Goal: Task Accomplishment & Management: Use online tool/utility

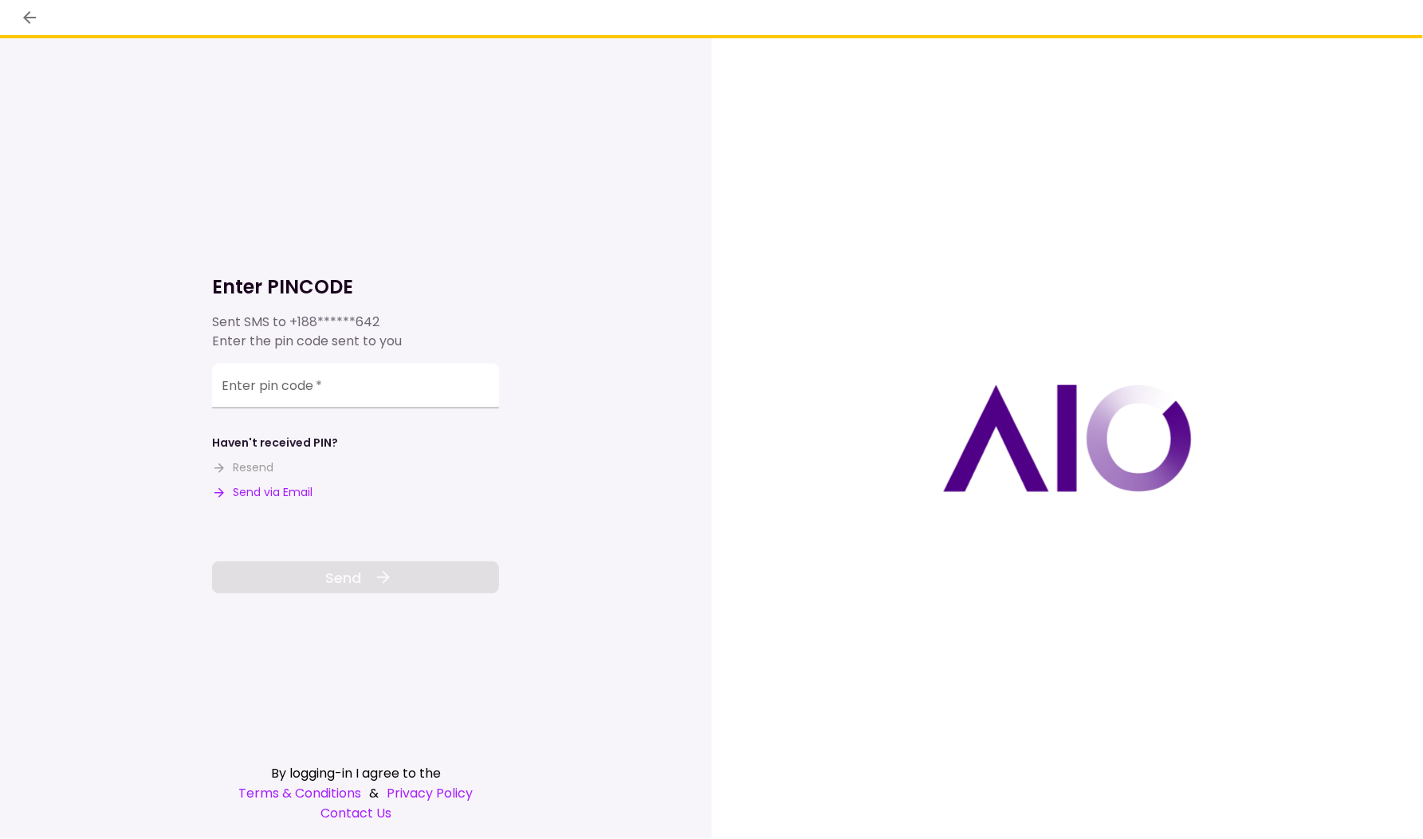
click at [277, 493] on button "Send via Email" at bounding box center [262, 492] width 100 height 17
click at [310, 401] on input "Enter pin code   *" at bounding box center [355, 386] width 287 height 45
paste input "******"
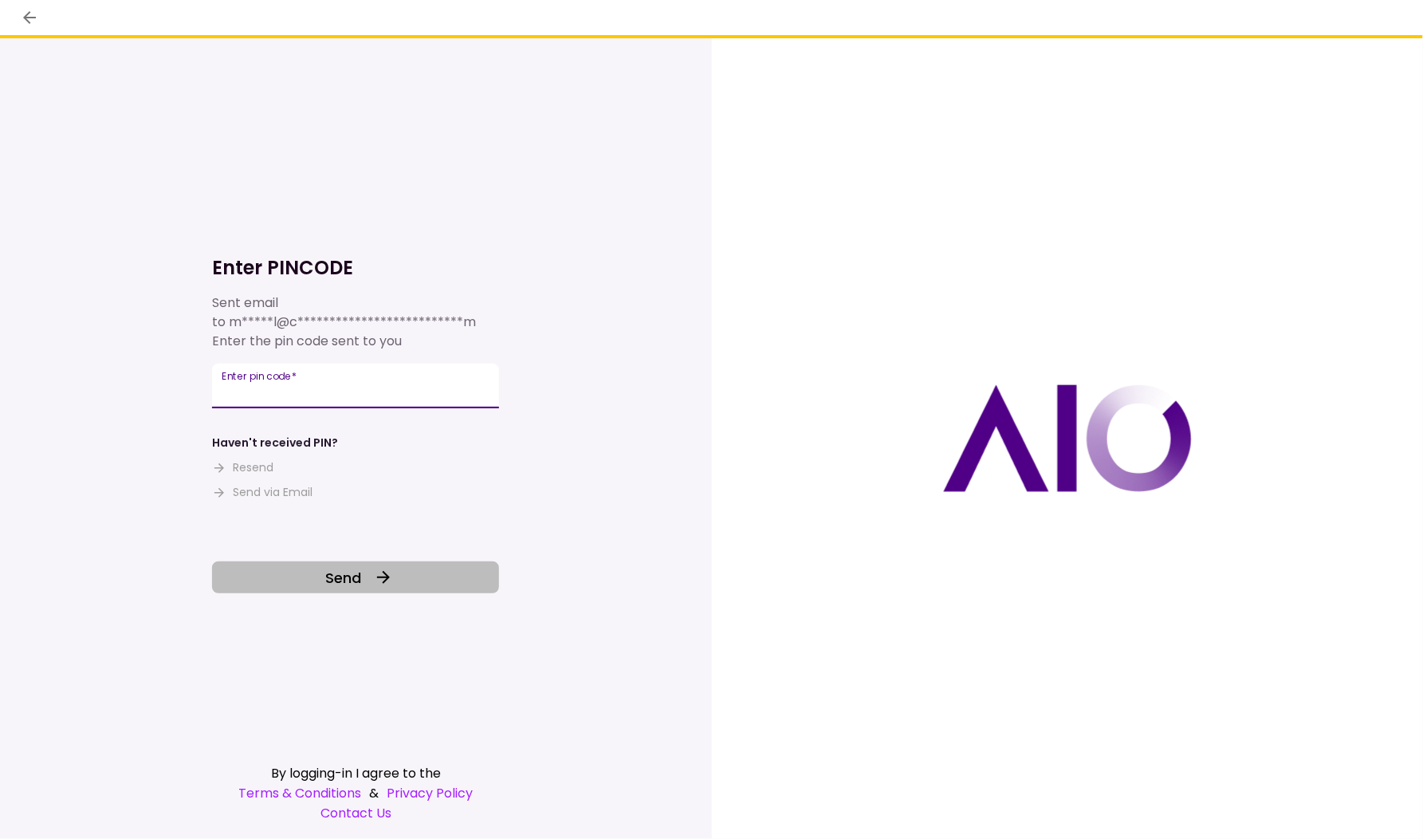
type input "******"
click at [364, 589] on button "Send" at bounding box center [355, 577] width 287 height 32
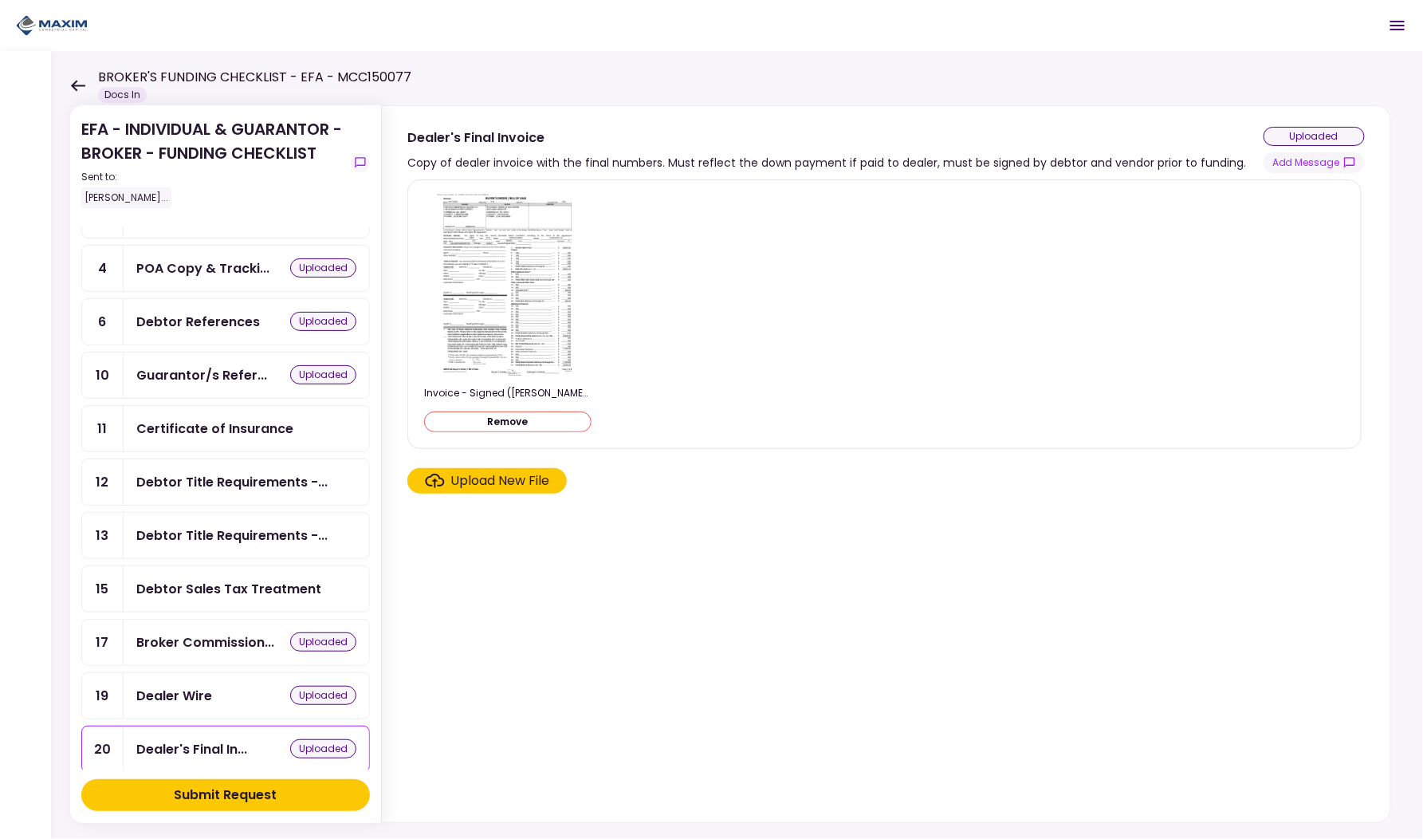
scroll to position [148, 0]
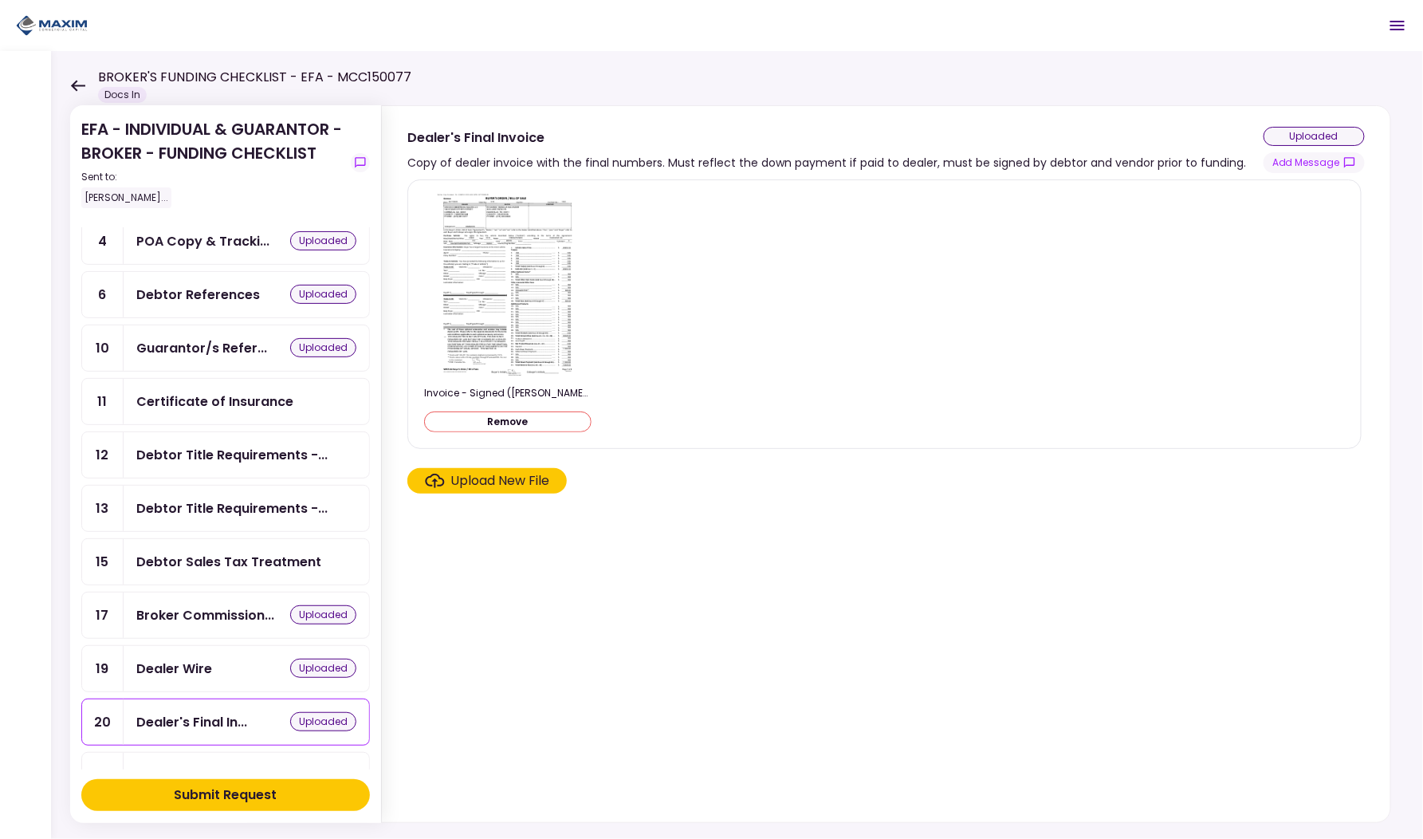
click at [234, 449] on div "Debtor Title Requirements -..." at bounding box center [231, 455] width 191 height 20
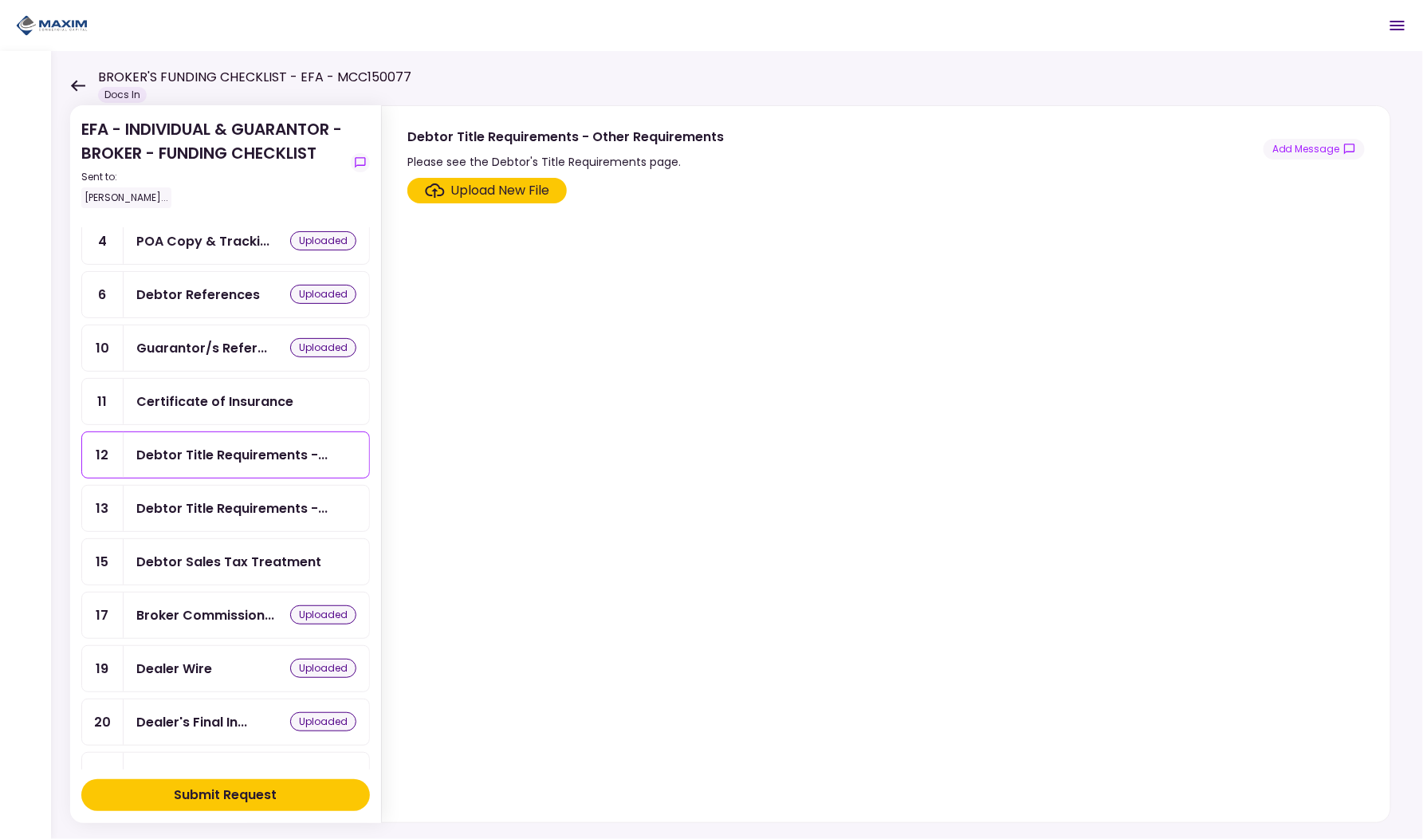
click at [1328, 158] on div "Debtor Title Requirements - Other Requirements Please see the Debtor's Title Re…" at bounding box center [885, 149] width 957 height 45
click at [1326, 151] on button "Add Message" at bounding box center [1314, 149] width 101 height 21
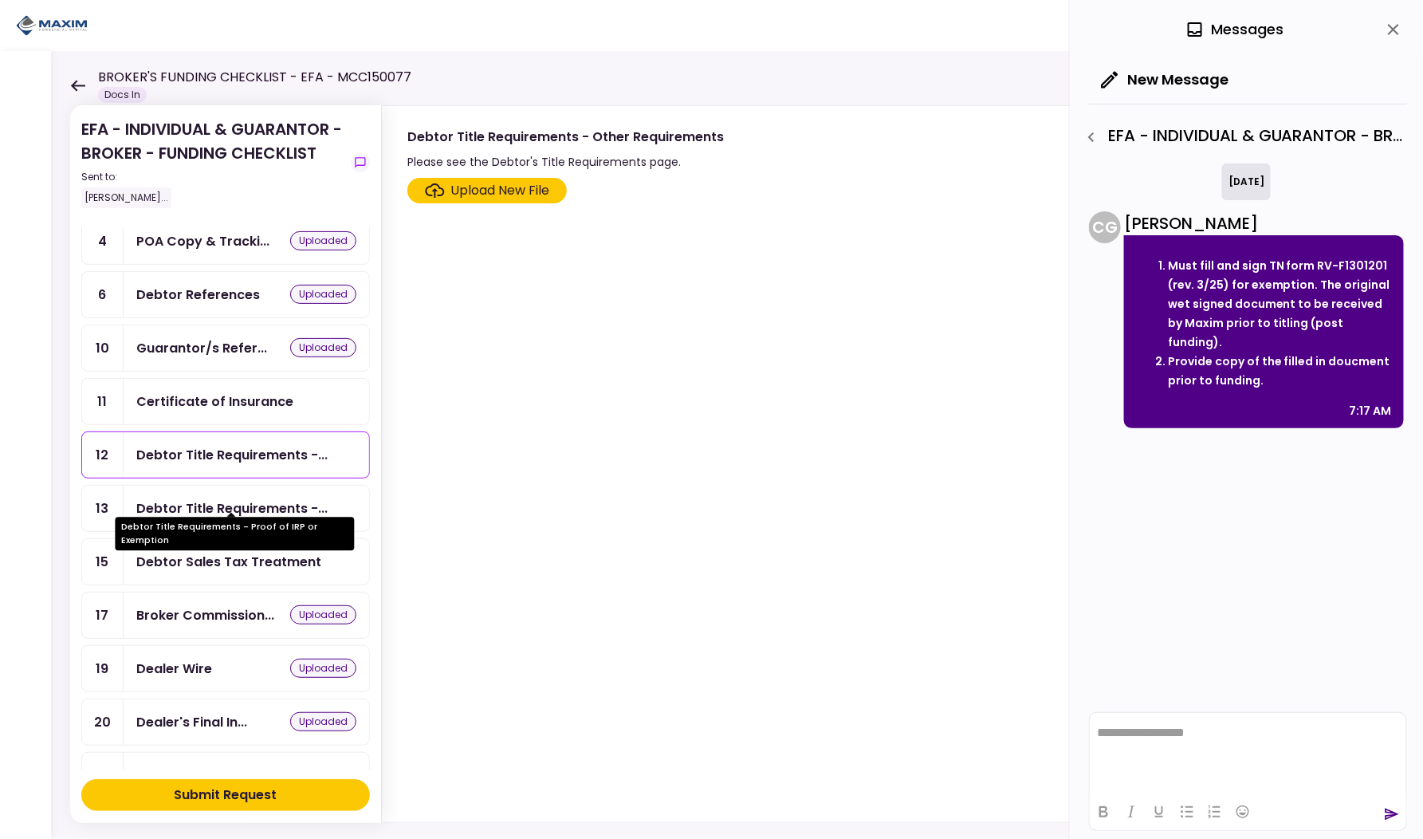
click at [213, 498] on div "Debtor Title Requirements -..." at bounding box center [231, 508] width 191 height 20
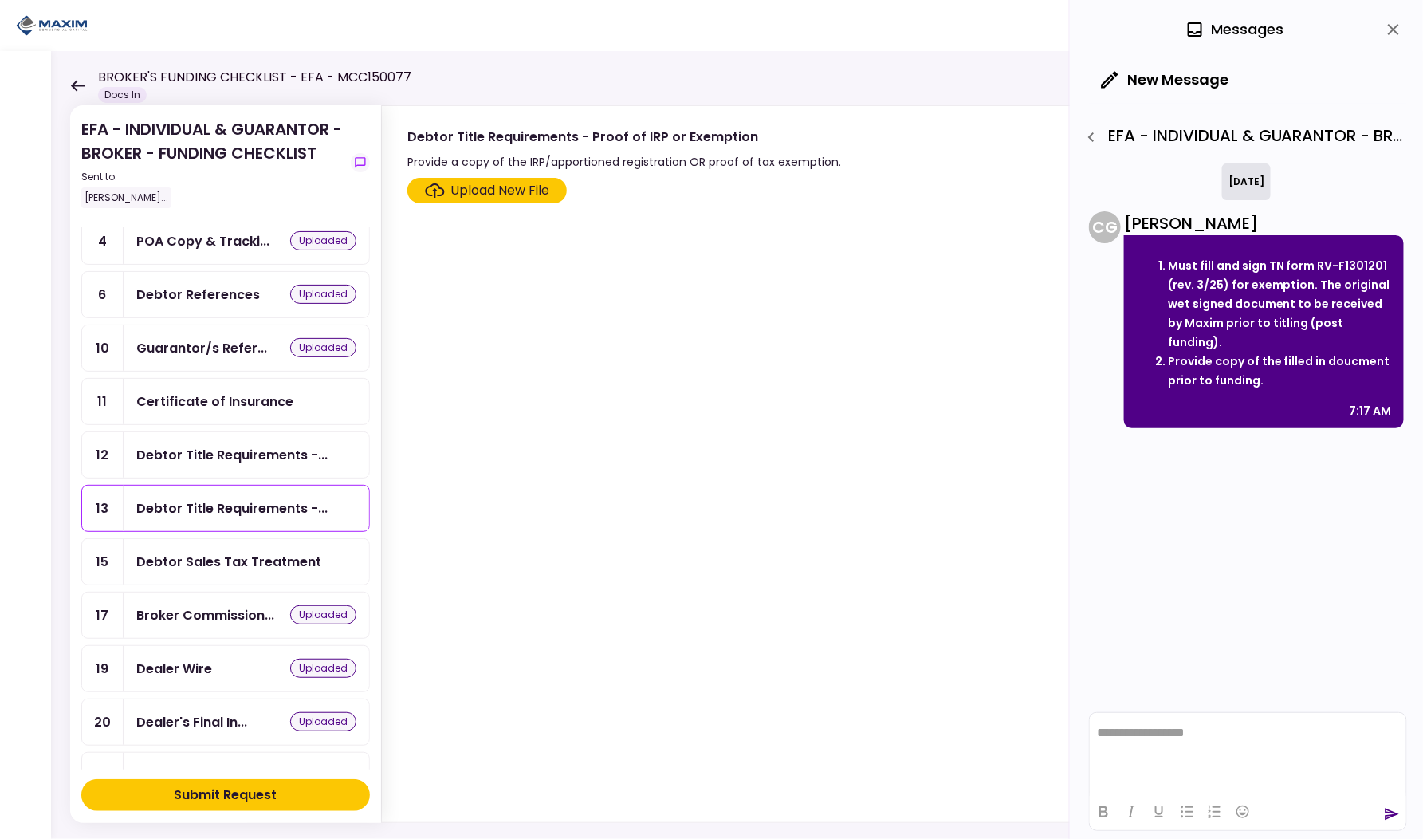
click at [492, 195] on div "Upload New File" at bounding box center [500, 190] width 99 height 19
click at [0, 0] on input "Upload New File" at bounding box center [0, 0] width 0 height 0
click at [187, 552] on div "Debtor Sales Tax Treatment" at bounding box center [228, 562] width 185 height 20
click at [191, 512] on div "Debtor Title Requirements -..." at bounding box center [247, 507] width 246 height 45
click at [192, 457] on div "Debtor Title Requirements -..." at bounding box center [247, 454] width 246 height 45
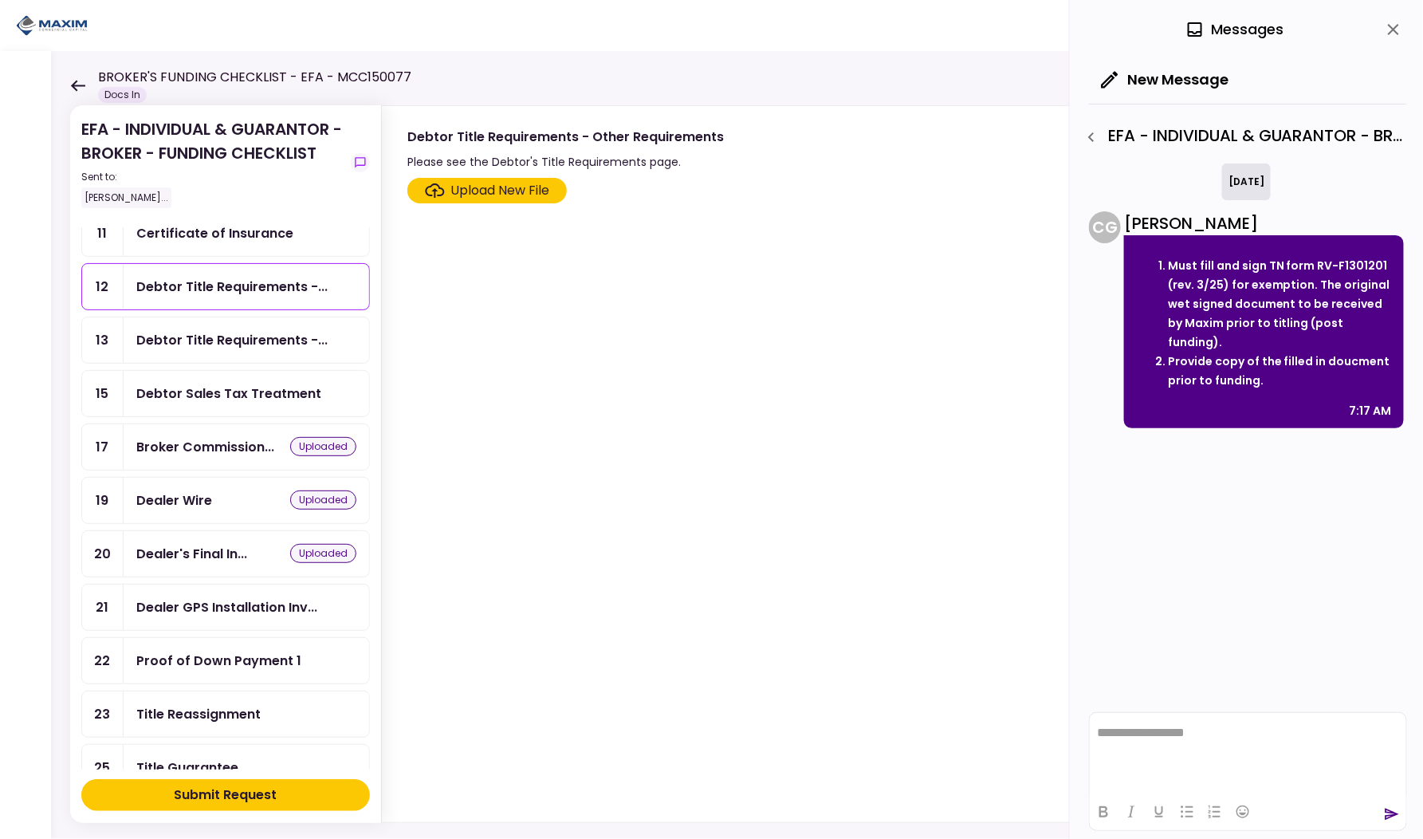
scroll to position [418, 0]
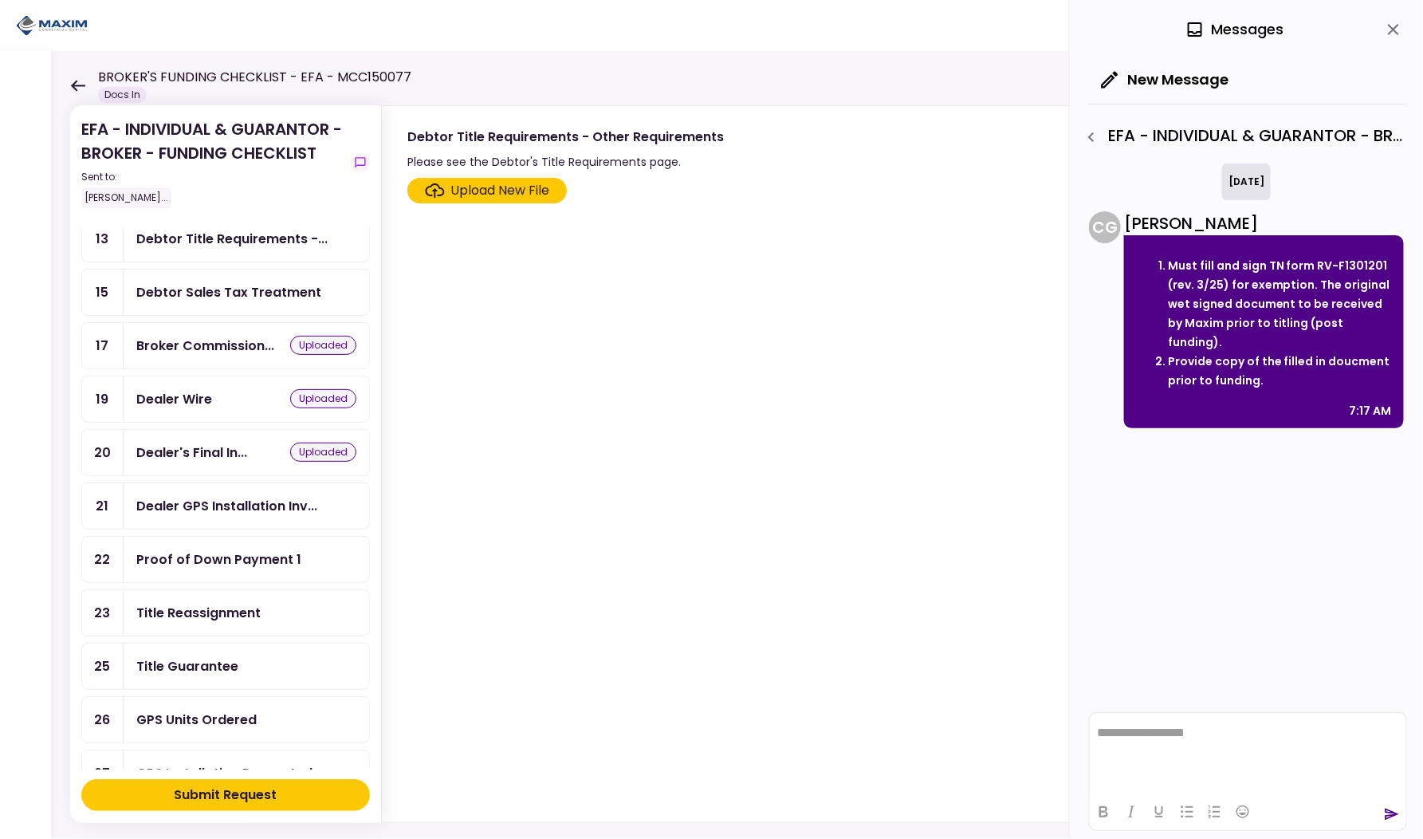
click at [202, 496] on div "Dealer GPS Installation Inv..." at bounding box center [226, 506] width 181 height 20
click at [483, 183] on div "Upload New File" at bounding box center [500, 190] width 99 height 19
click at [0, 0] on input "Upload New File" at bounding box center [0, 0] width 0 height 0
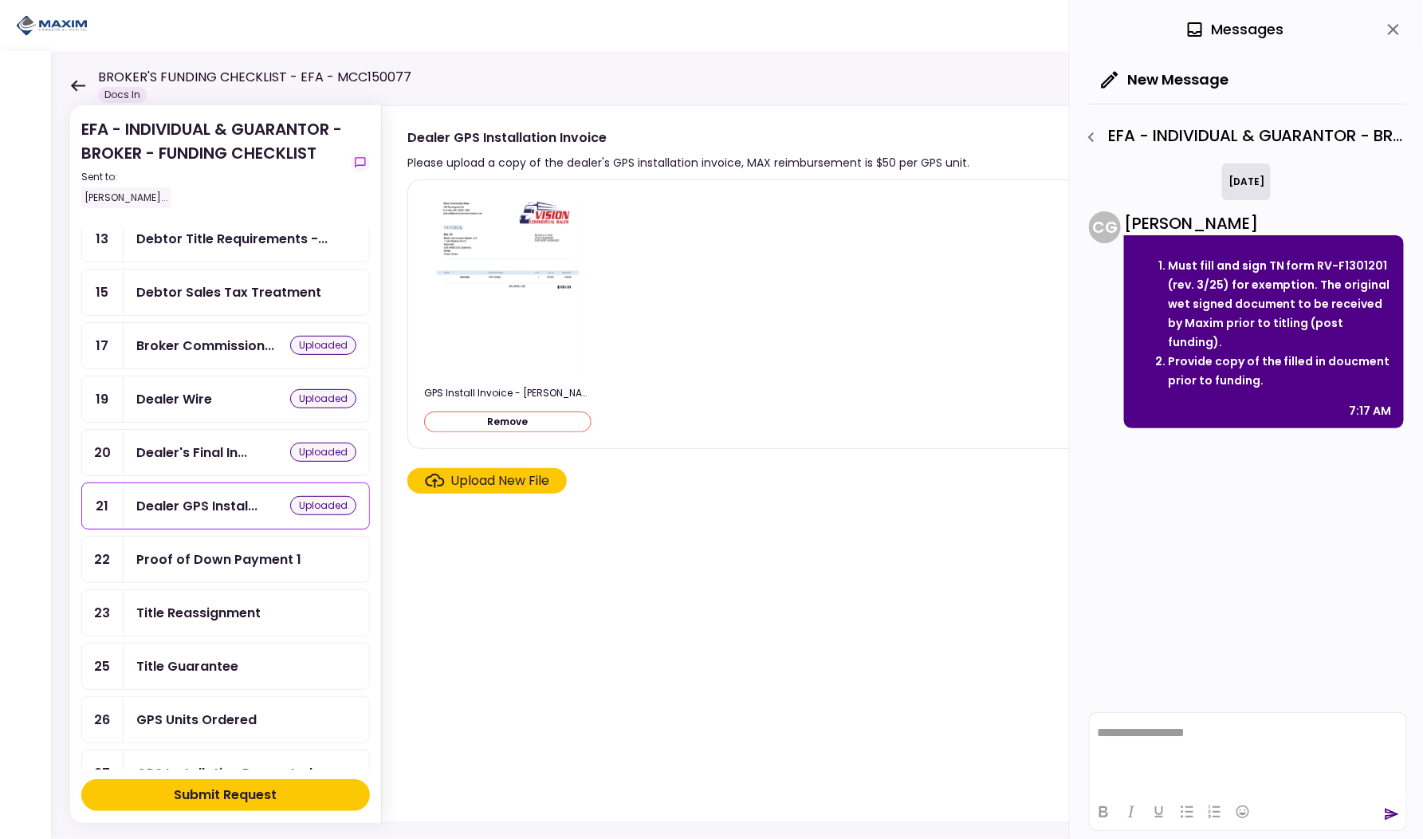
click at [218, 603] on div "Title Reassignment" at bounding box center [198, 613] width 124 height 20
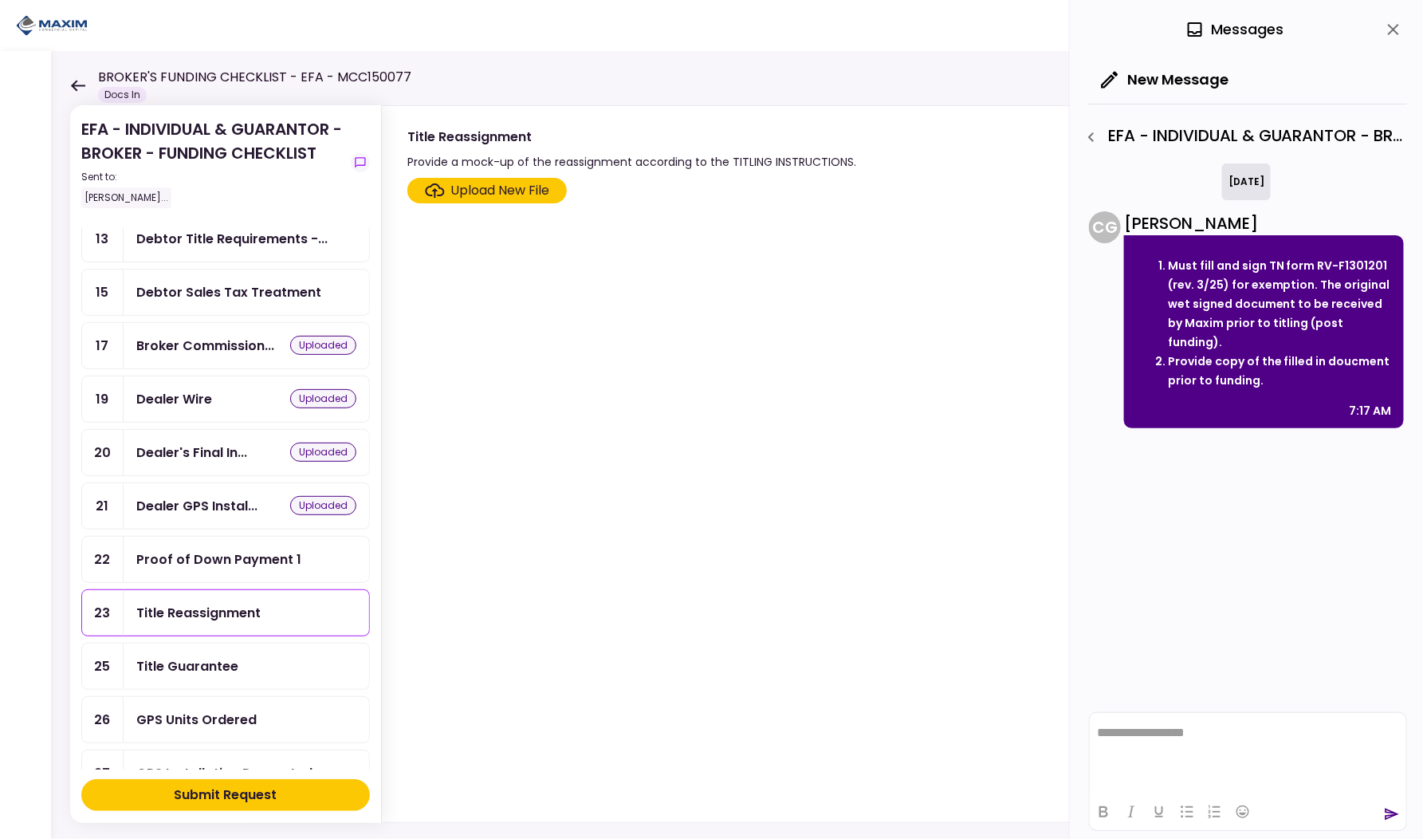
click at [493, 191] on div "Upload New File" at bounding box center [500, 190] width 99 height 19
click at [0, 0] on input "Upload New File" at bounding box center [0, 0] width 0 height 0
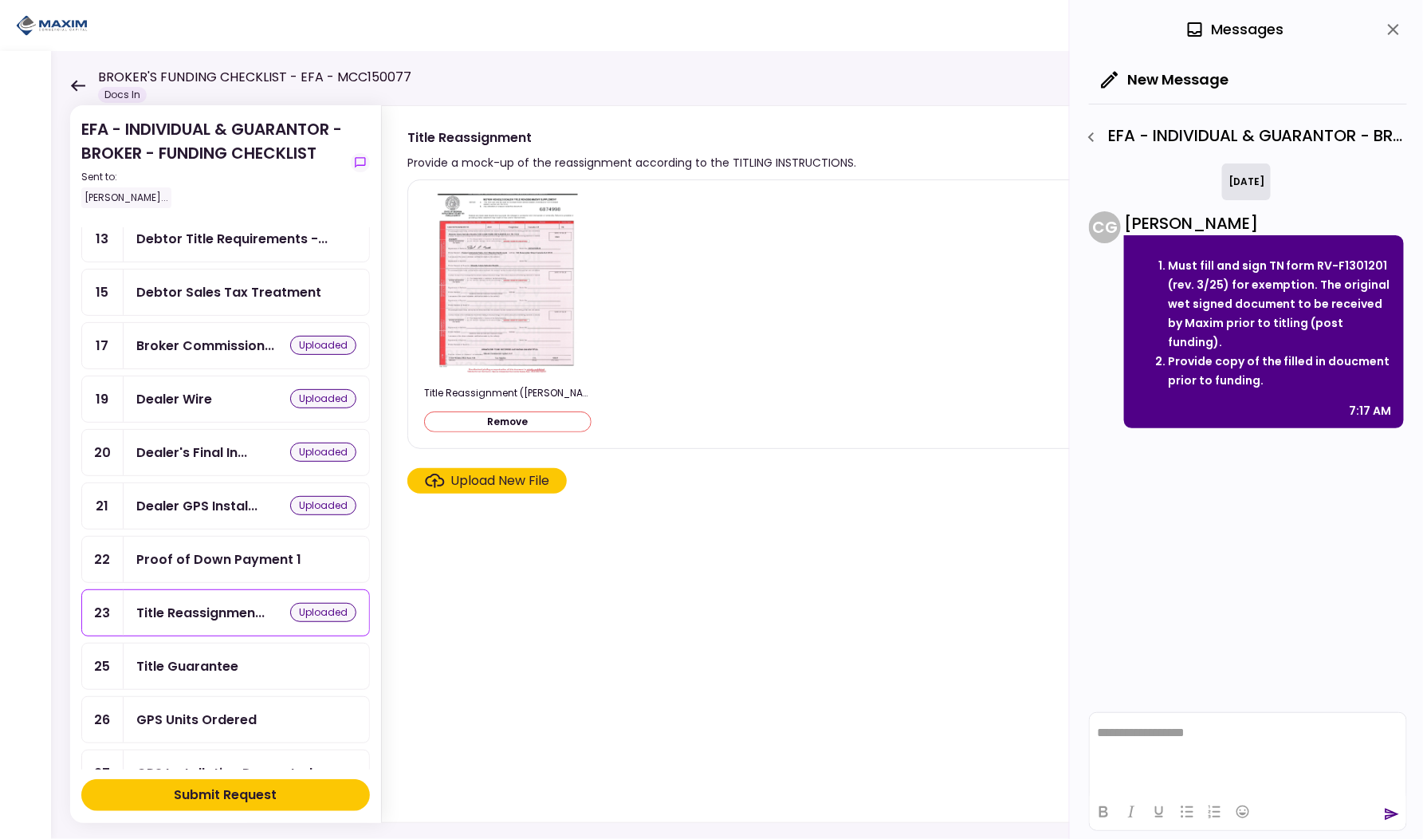
click at [251, 656] on div "Title Guarantee" at bounding box center [246, 666] width 220 height 20
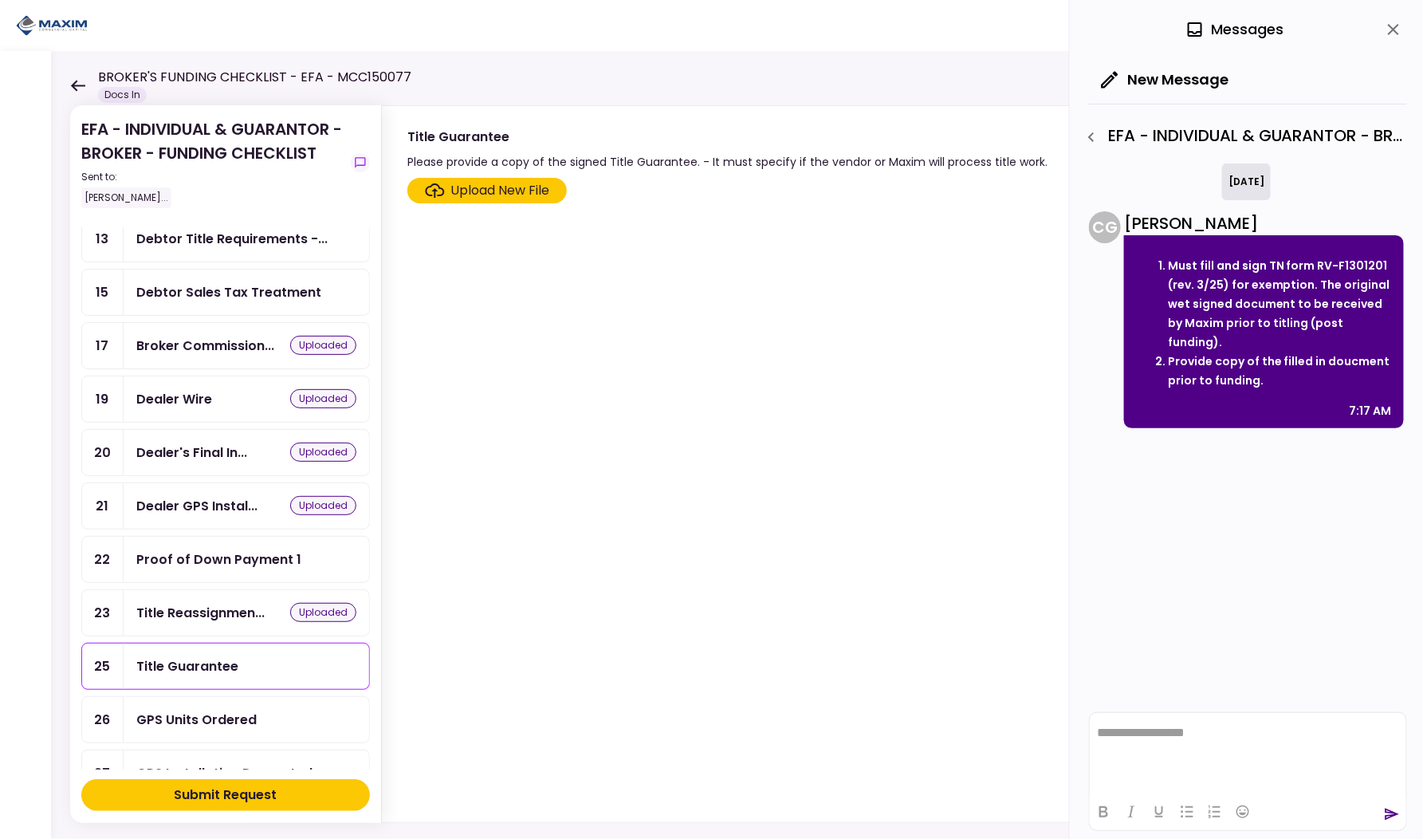
click at [489, 196] on div "Upload New File" at bounding box center [500, 190] width 99 height 19
click at [0, 0] on input "Upload New File" at bounding box center [0, 0] width 0 height 0
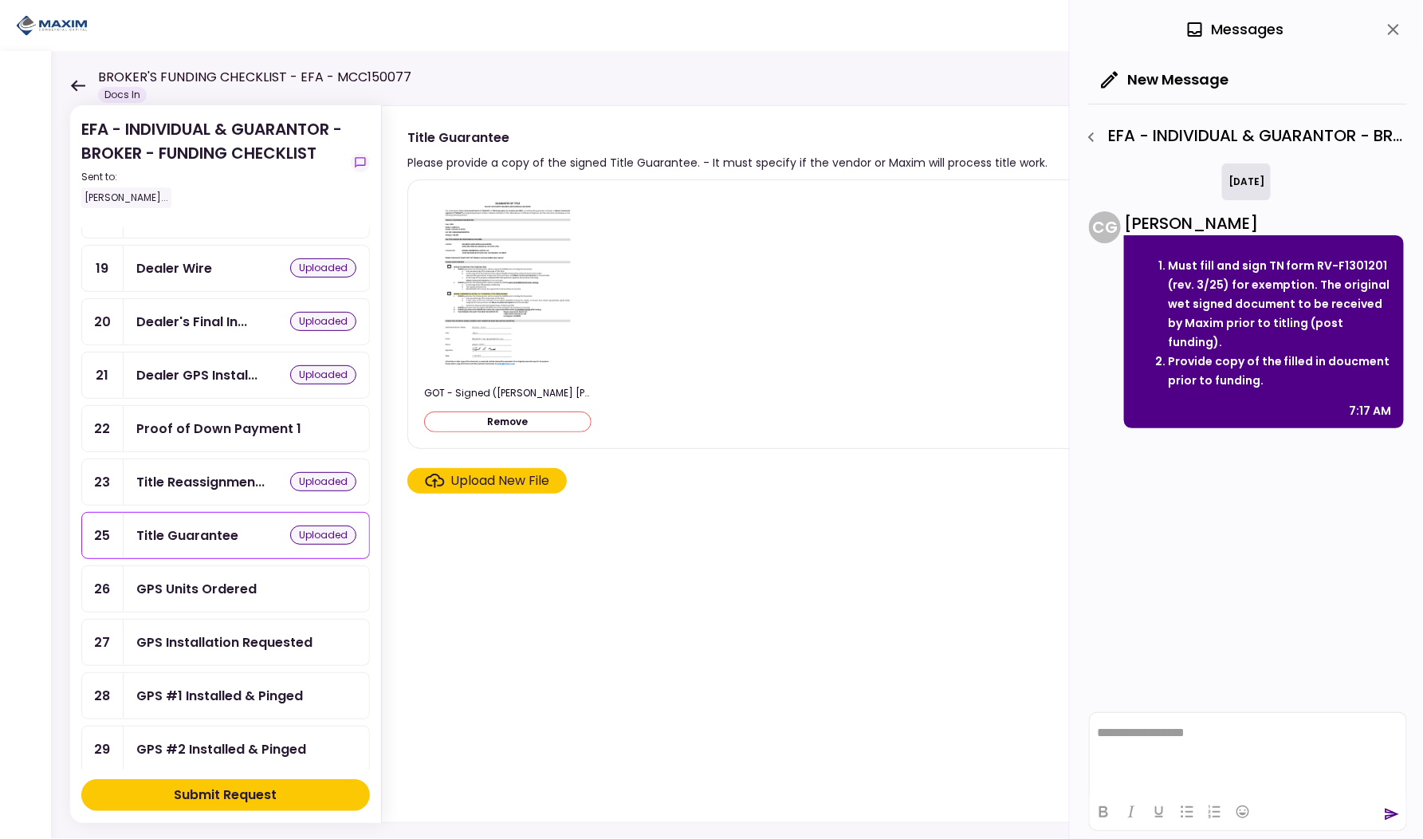
scroll to position [571, 0]
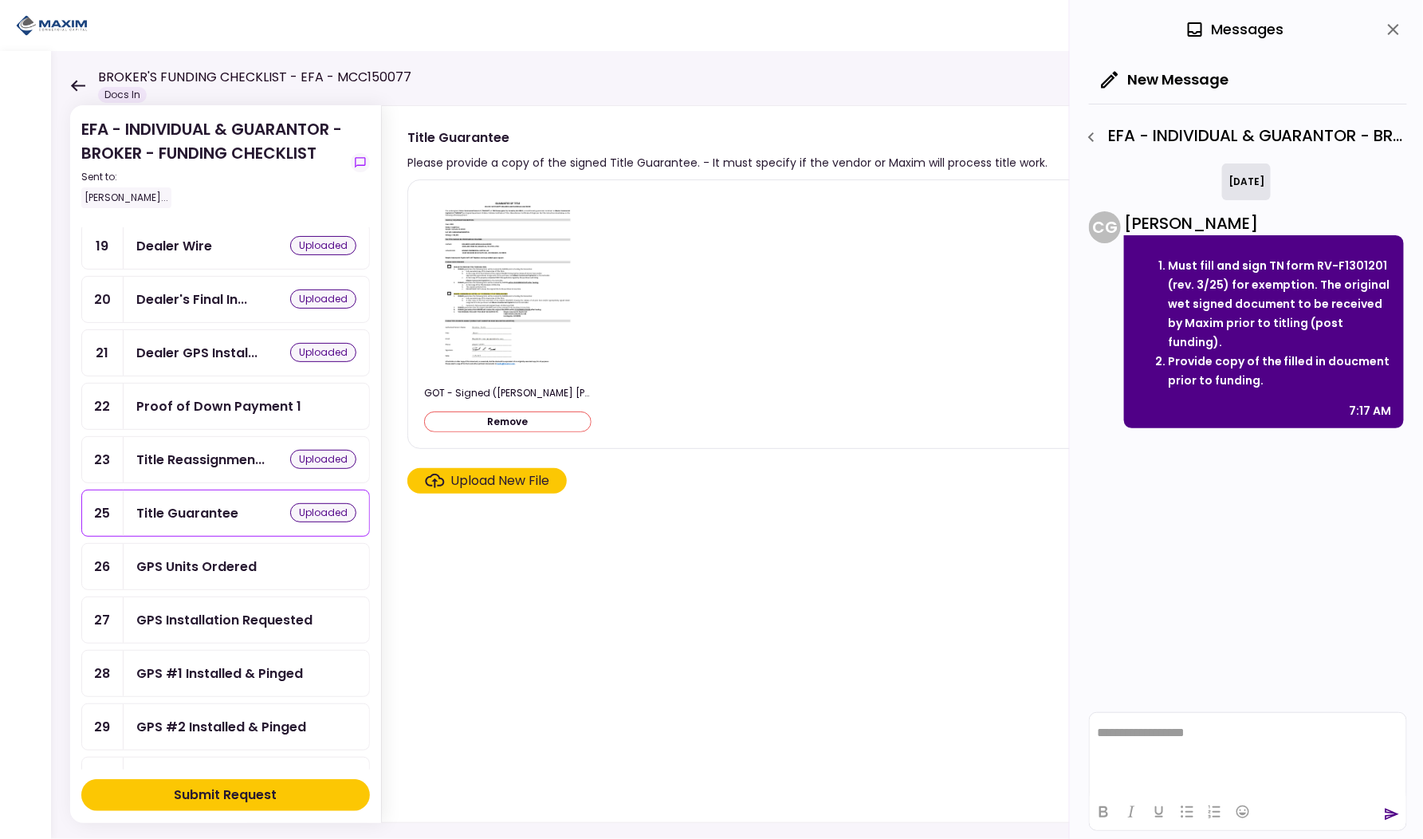
click at [234, 552] on div "GPS Units Ordered" at bounding box center [247, 566] width 246 height 45
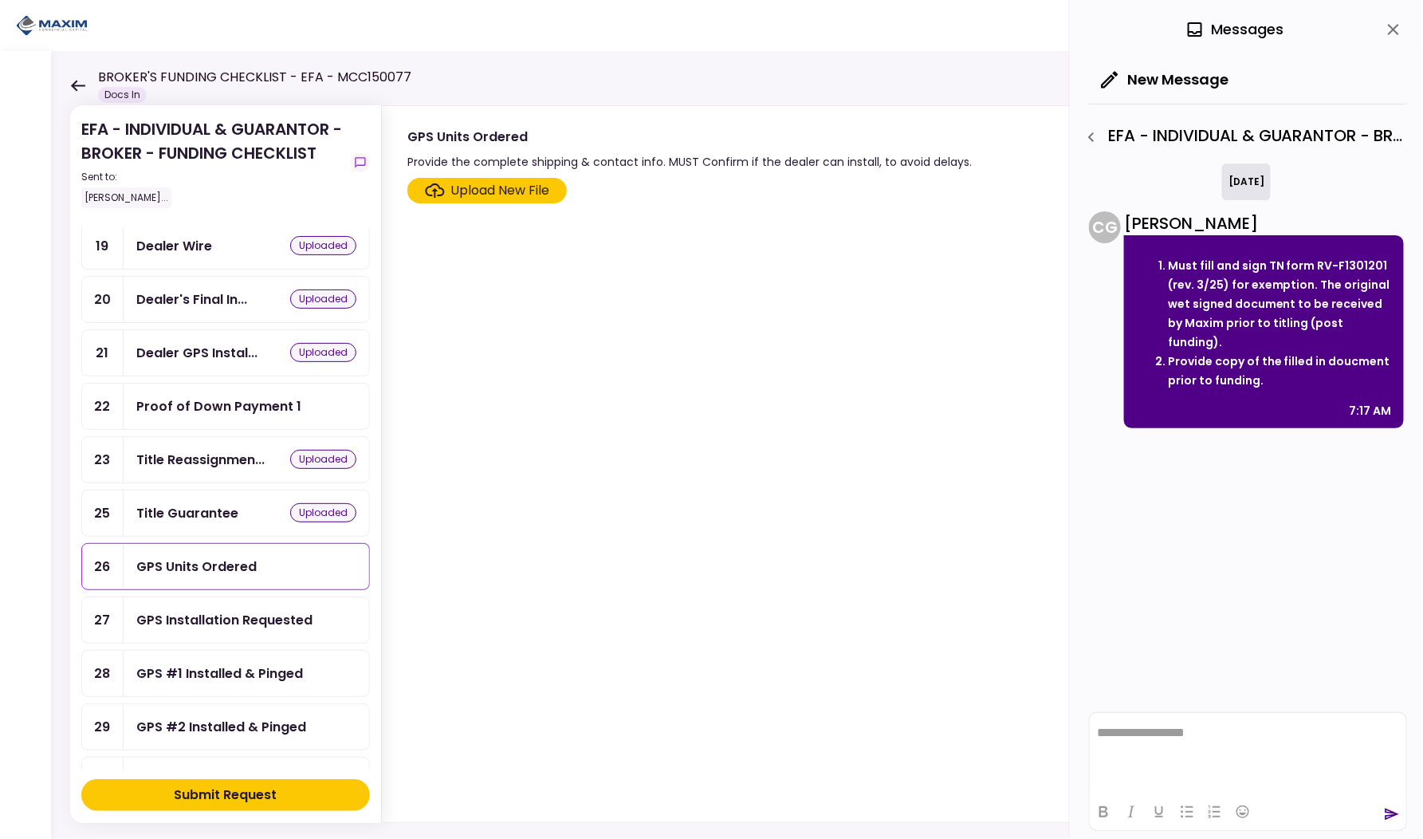
click at [1387, 29] on icon "close" at bounding box center [1393, 29] width 19 height 19
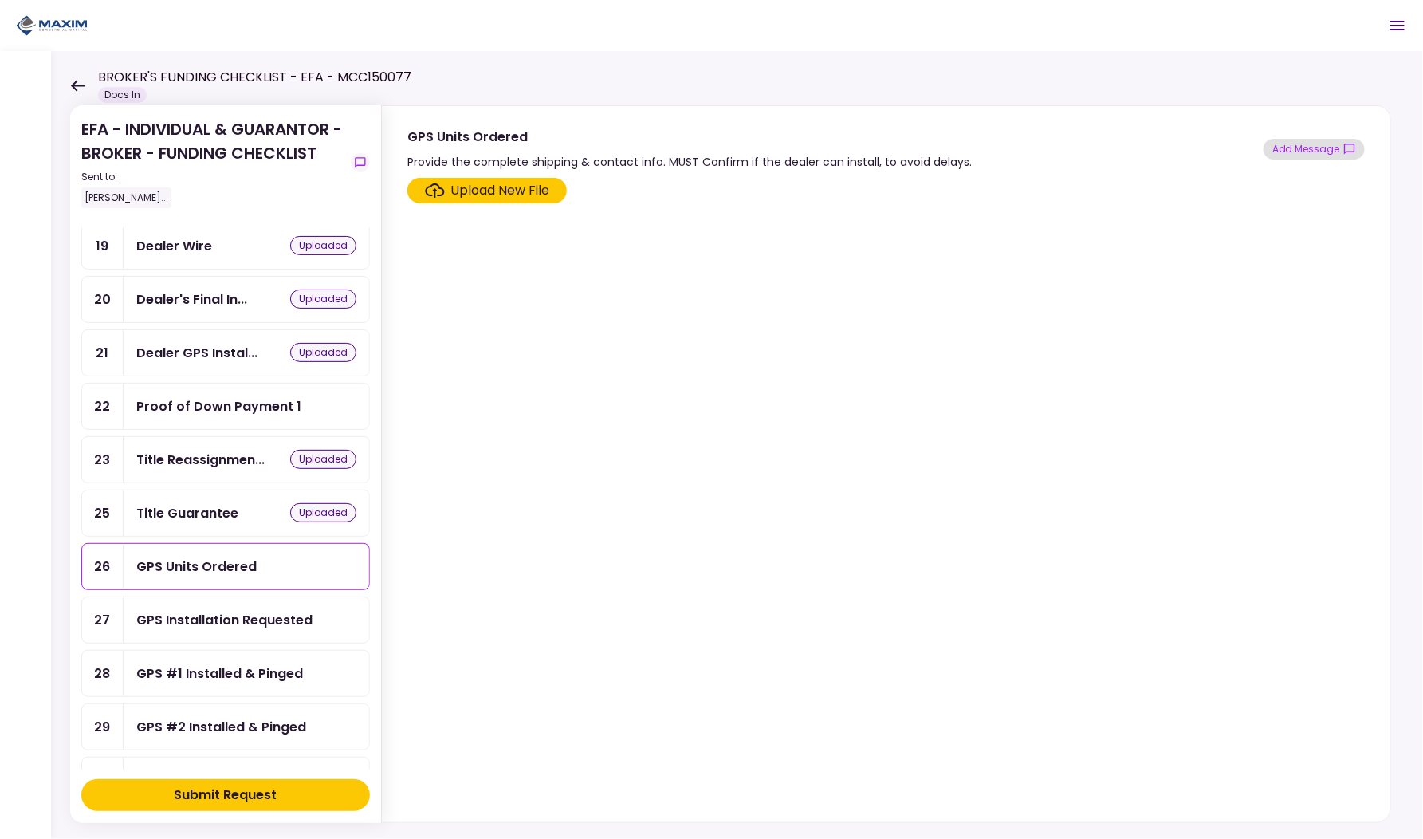
click at [1301, 144] on button "Add Message" at bounding box center [1314, 149] width 101 height 21
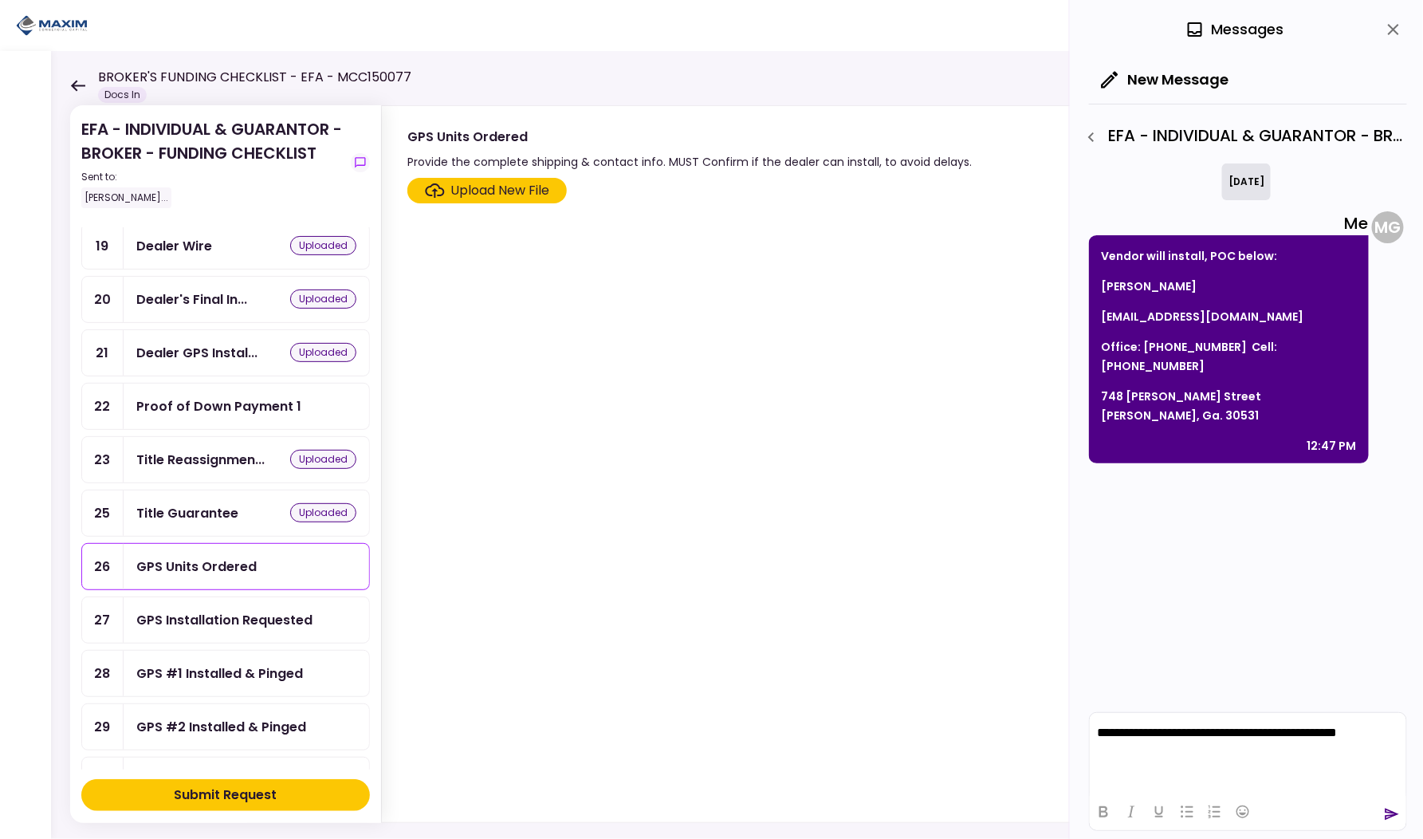
click at [1393, 812] on icon "send" at bounding box center [1392, 814] width 14 height 12
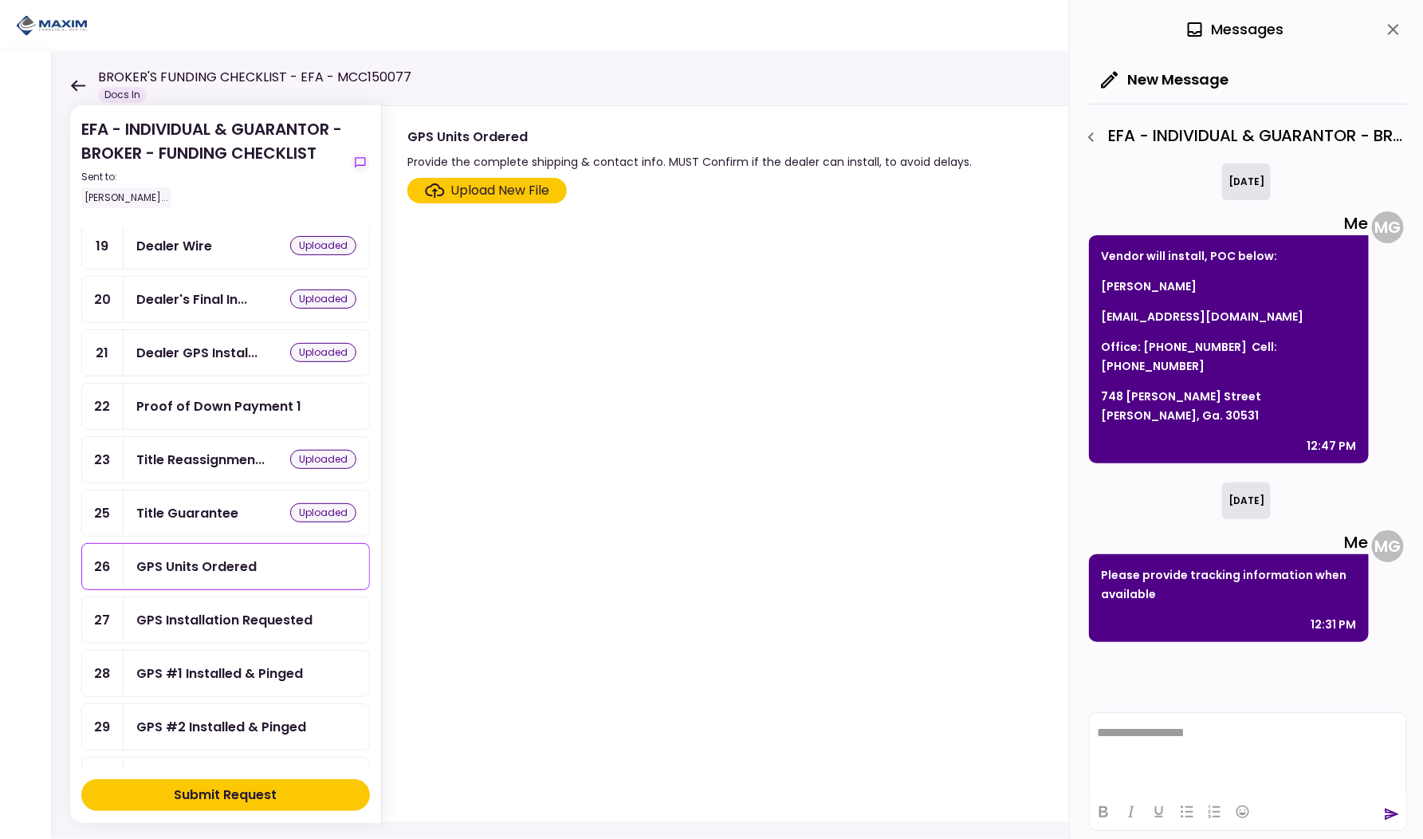
click at [272, 610] on div "GPS Installation Requested" at bounding box center [224, 620] width 176 height 20
click at [232, 663] on div "GPS #1 Installed & Pinged" at bounding box center [219, 673] width 167 height 20
click at [220, 704] on div "GPS #2 Installed & Pinged" at bounding box center [247, 726] width 246 height 45
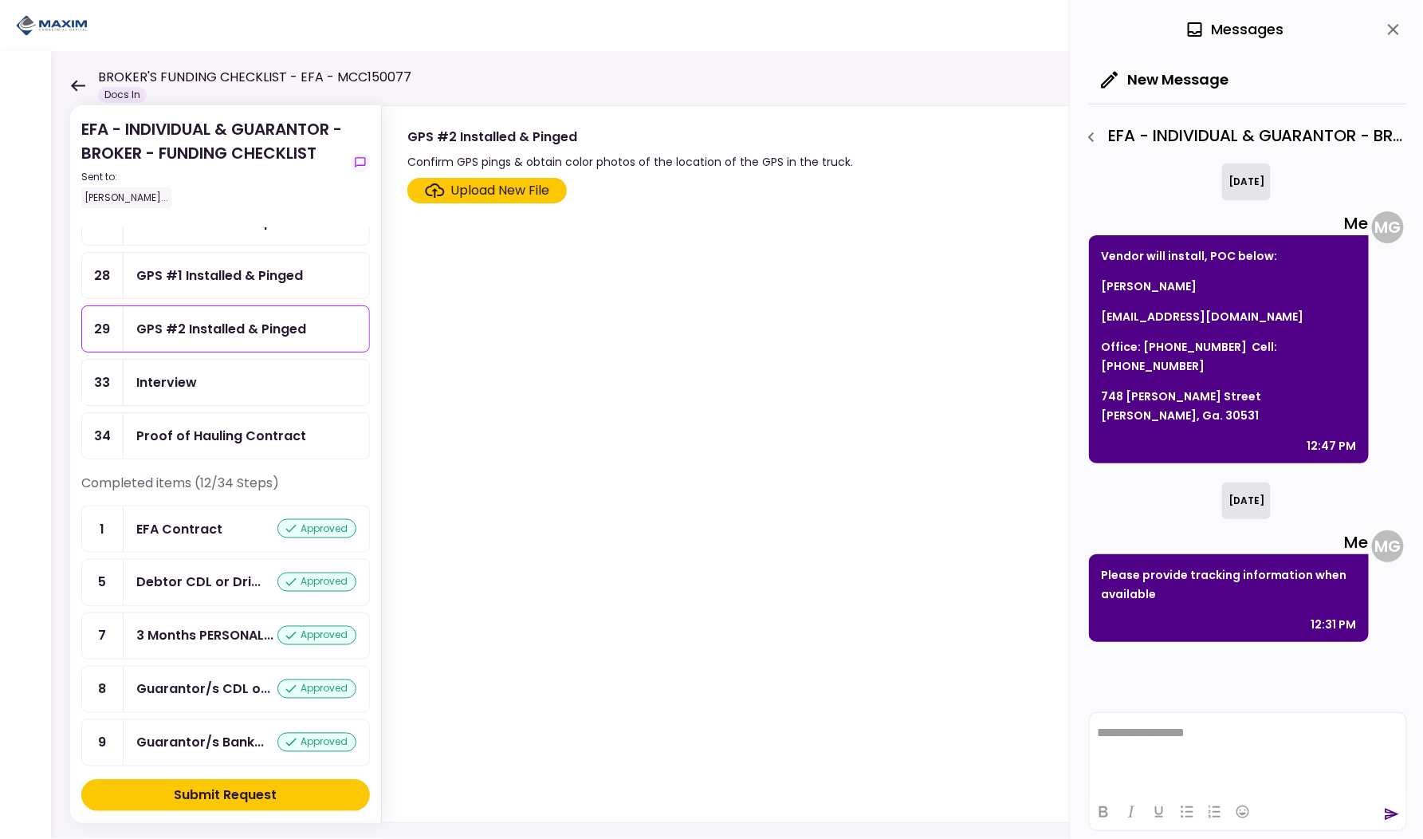
scroll to position [1320, 0]
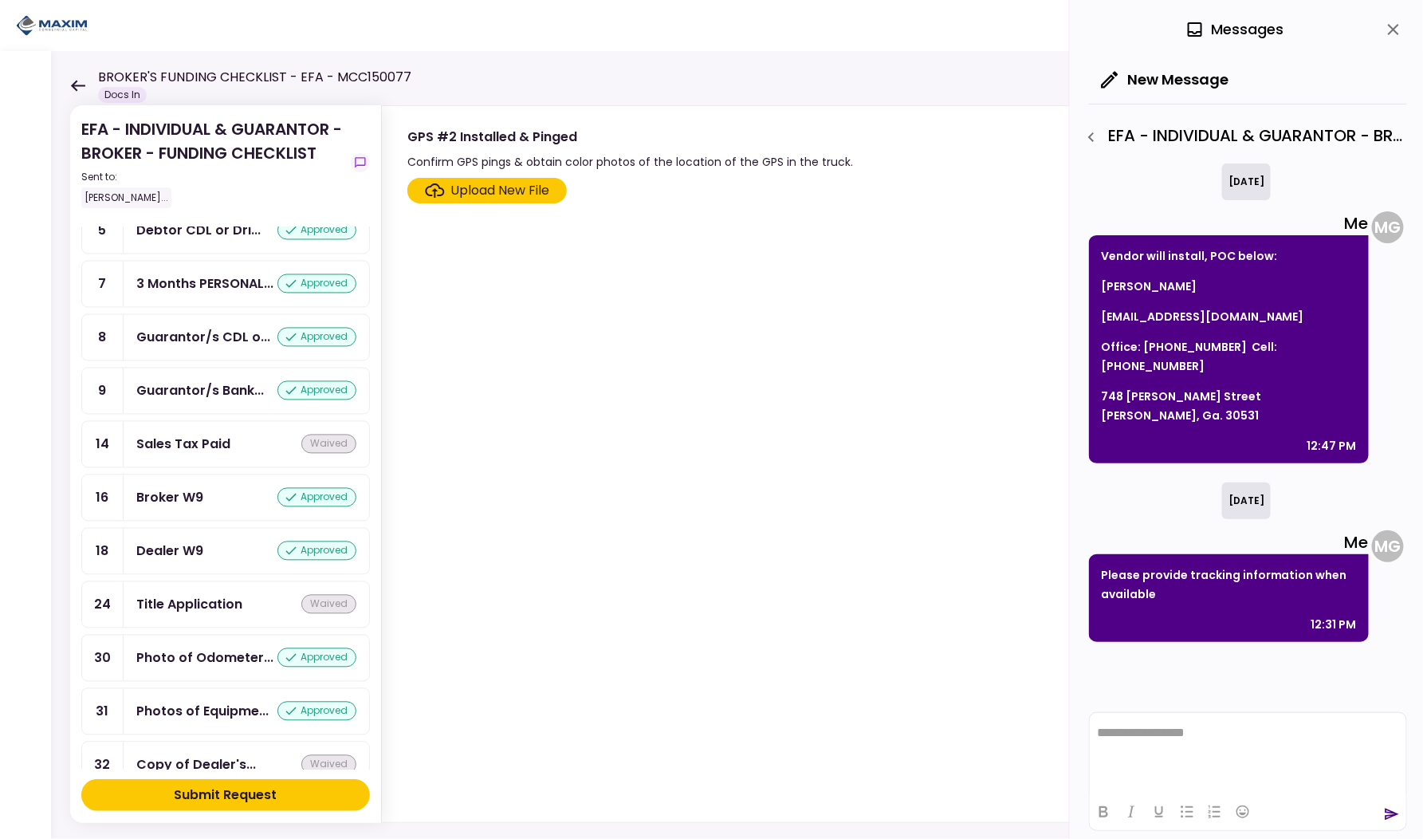
click at [70, 88] on icon at bounding box center [77, 86] width 15 height 12
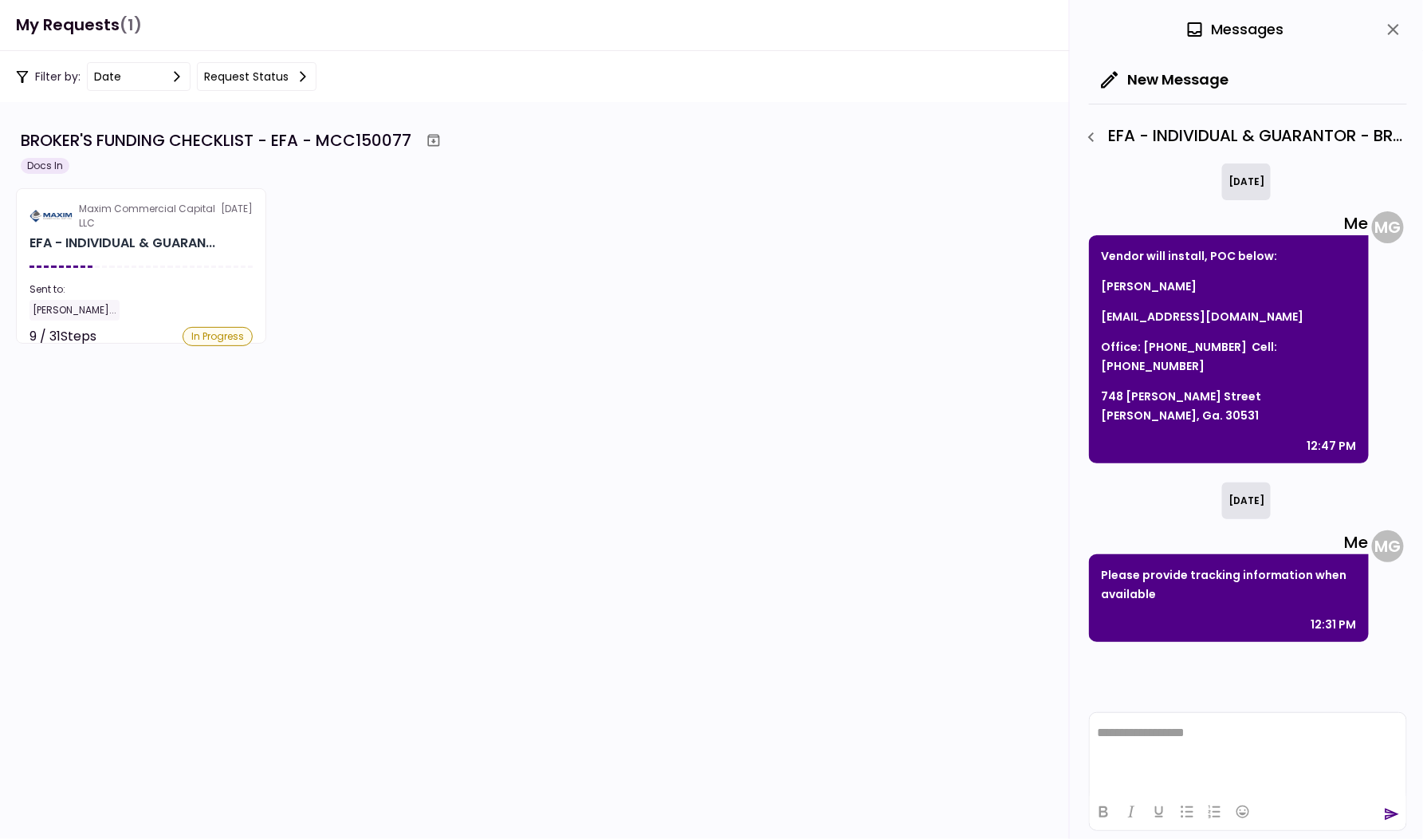
click at [1393, 28] on icon "close" at bounding box center [1393, 29] width 11 height 11
